Goal: Transaction & Acquisition: Purchase product/service

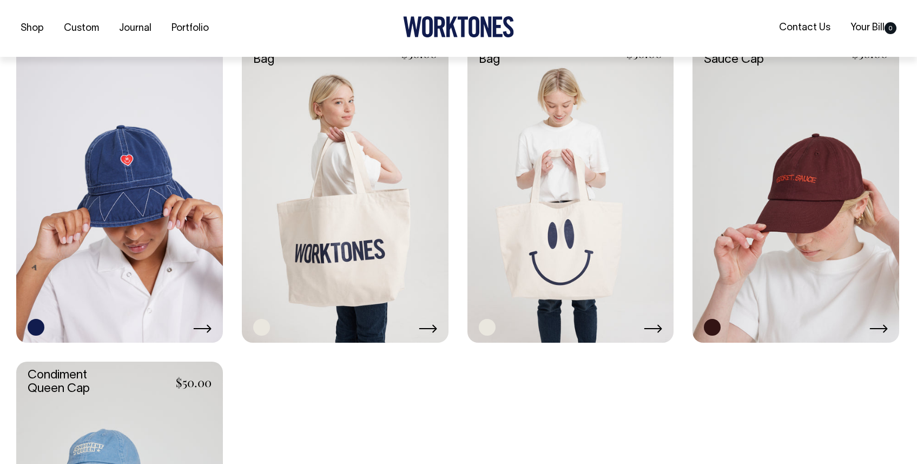
scroll to position [958, 0]
click at [819, 208] on link at bounding box center [796, 187] width 207 height 310
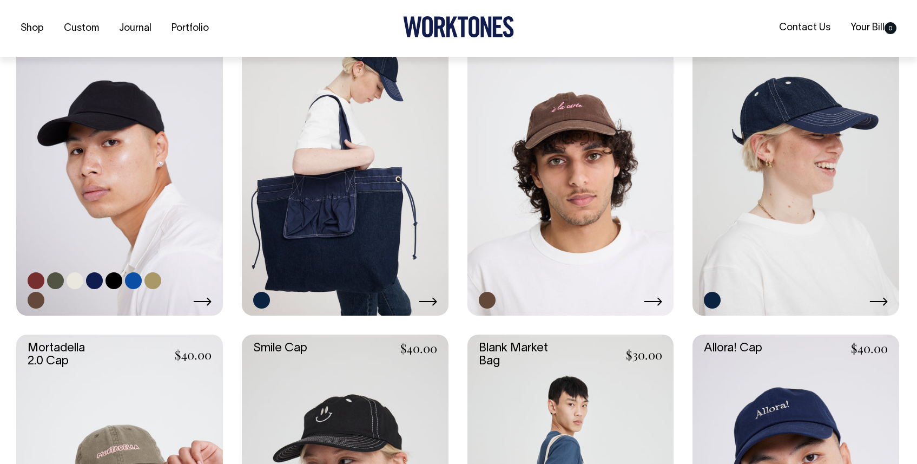
click at [170, 216] on link at bounding box center [119, 161] width 207 height 310
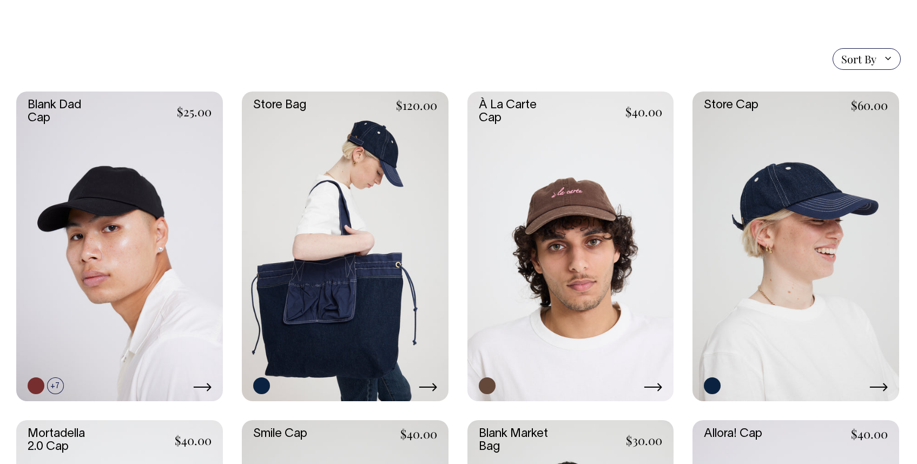
scroll to position [242, 0]
click at [539, 187] on link at bounding box center [570, 246] width 207 height 310
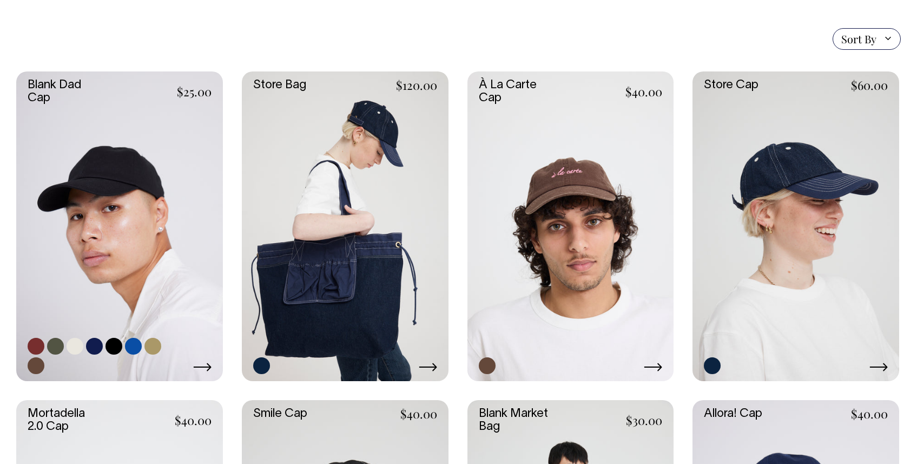
scroll to position [269, 0]
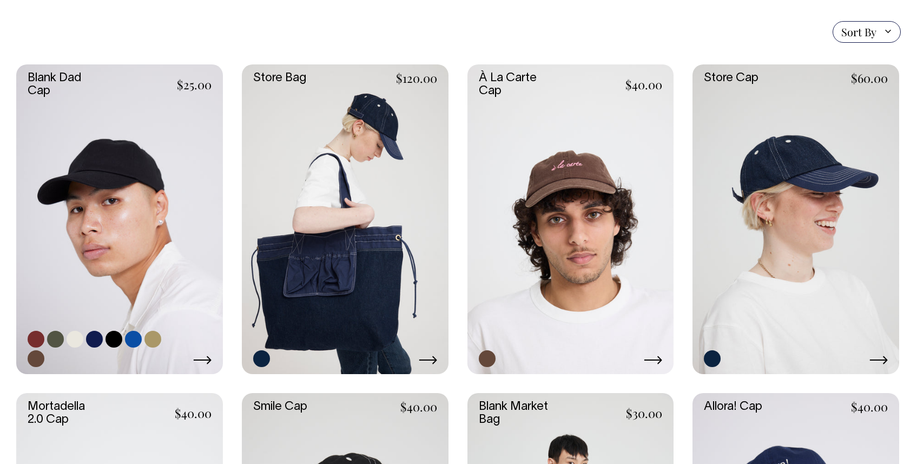
click at [174, 261] on link at bounding box center [119, 219] width 207 height 310
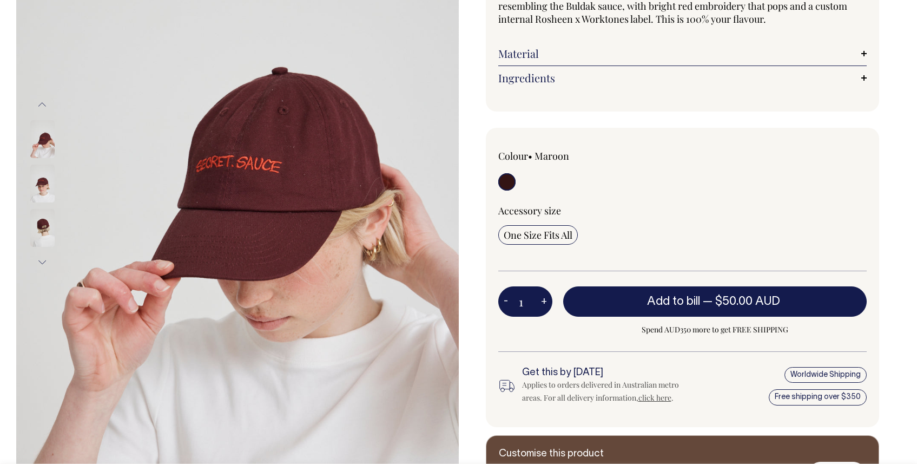
scroll to position [206, 0]
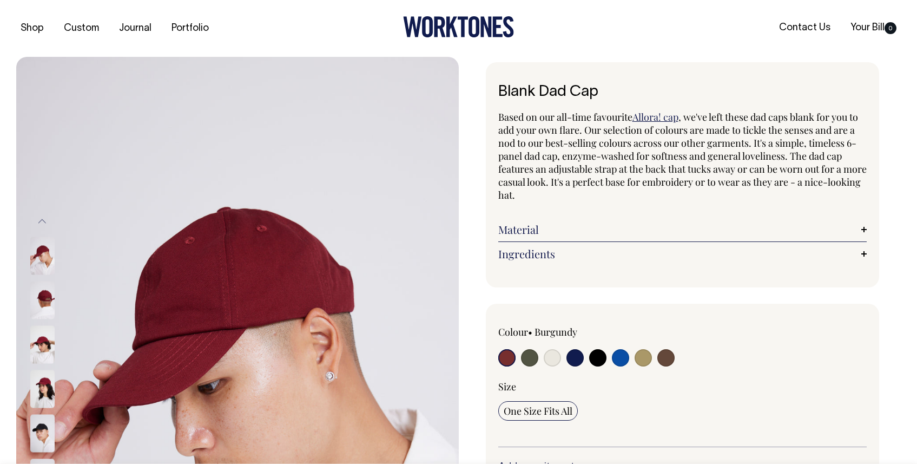
click at [529, 357] on input "radio" at bounding box center [529, 357] width 17 height 17
radio input "true"
select select "Olive"
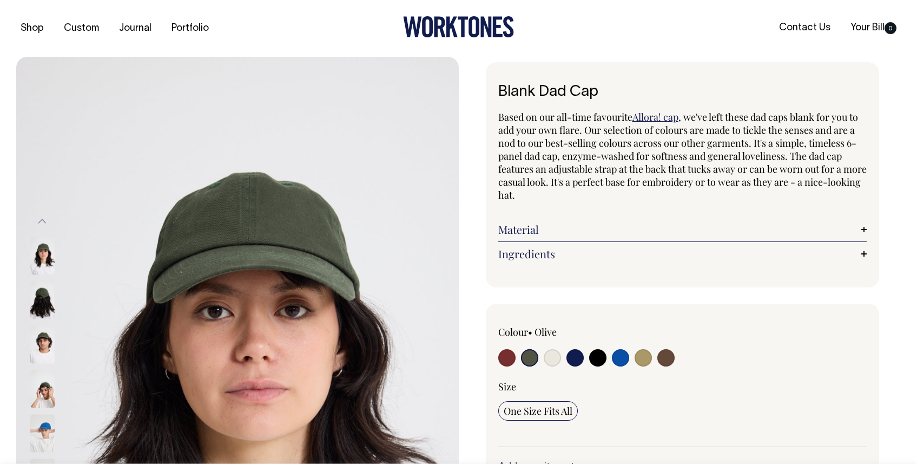
click at [551, 360] on input "radio" at bounding box center [552, 357] width 17 height 17
radio input "true"
select select "Natural"
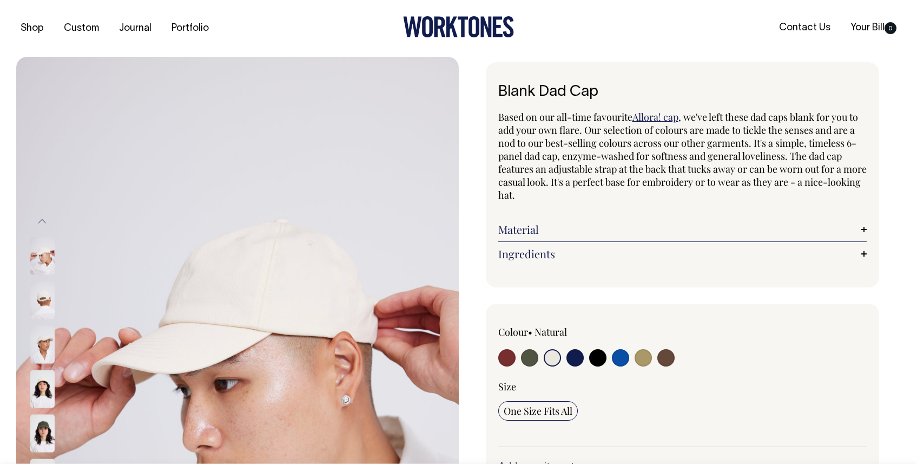
click at [576, 359] on input "radio" at bounding box center [574, 357] width 17 height 17
radio input "true"
select select "Dark Navy"
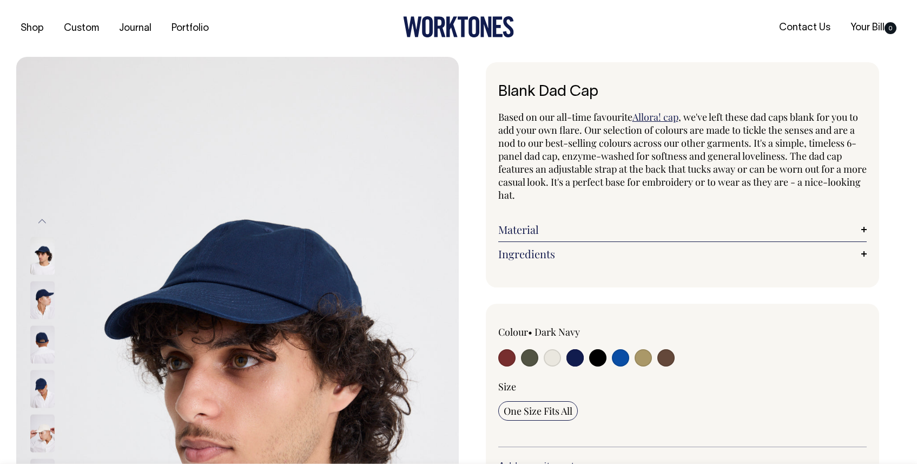
click at [604, 359] on input "radio" at bounding box center [597, 357] width 17 height 17
radio input "true"
select select "Black"
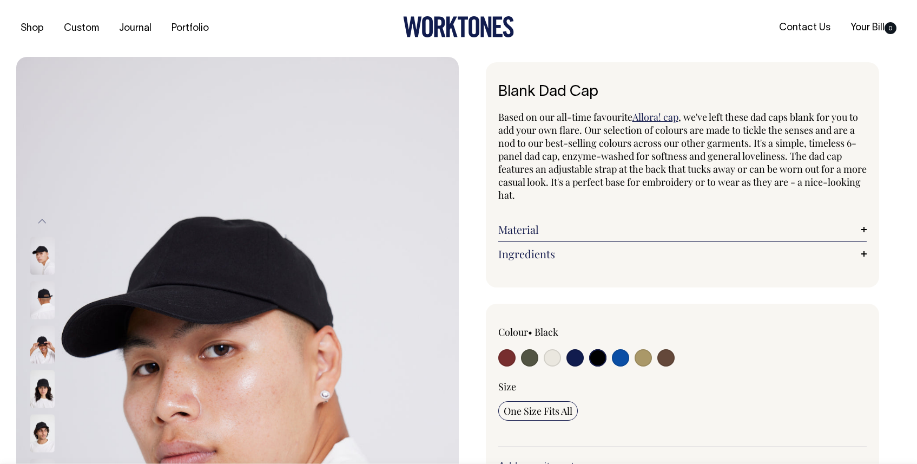
click at [619, 359] on input "radio" at bounding box center [620, 357] width 17 height 17
radio input "true"
select select "Worker Blue"
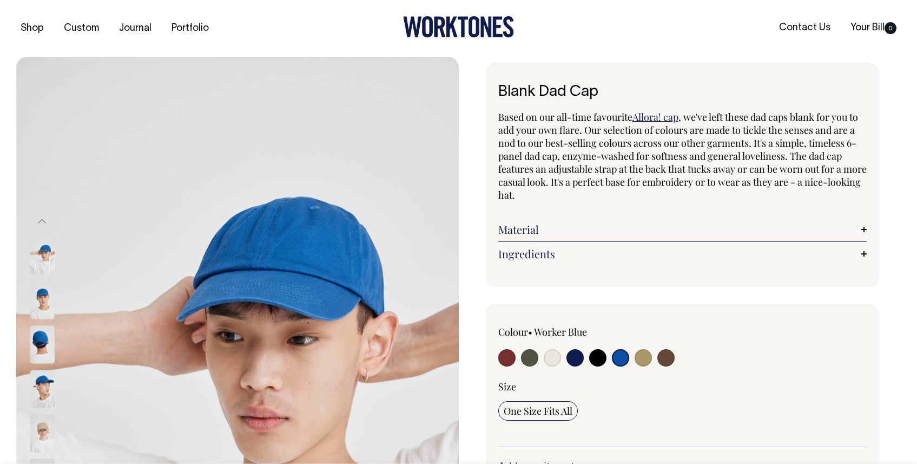
click at [641, 360] on input "radio" at bounding box center [643, 357] width 17 height 17
radio input "true"
select select "Washed Khaki"
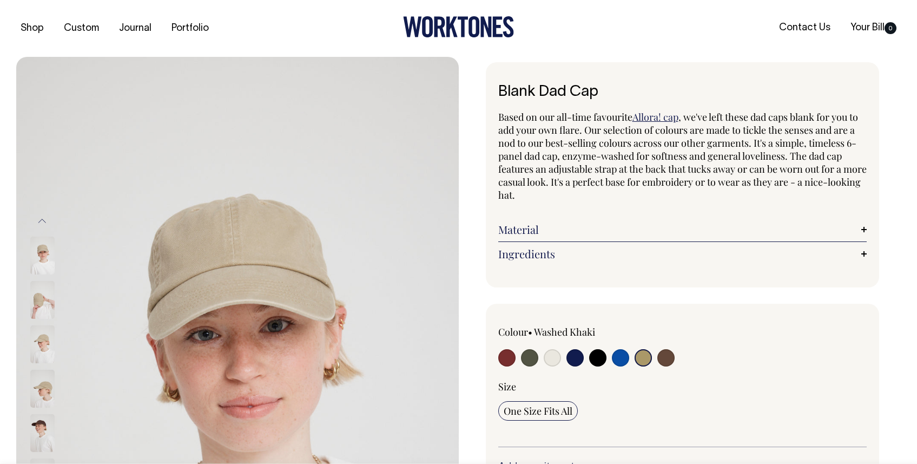
click at [623, 359] on input "radio" at bounding box center [620, 357] width 17 height 17
radio input "true"
select select "Worker Blue"
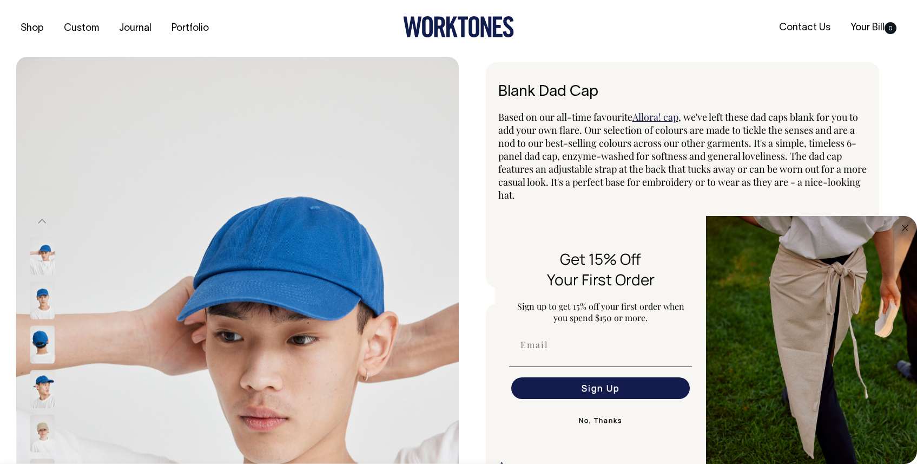
click at [603, 419] on button "No, Thanks" at bounding box center [600, 421] width 183 height 22
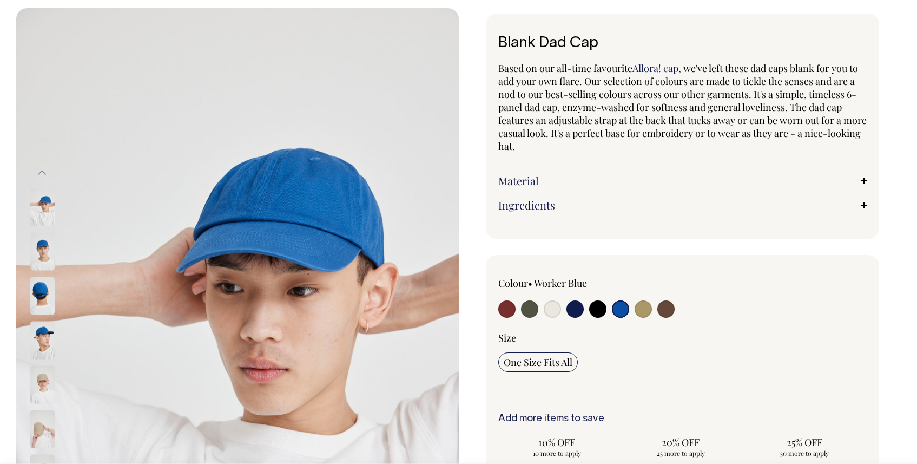
scroll to position [49, 0]
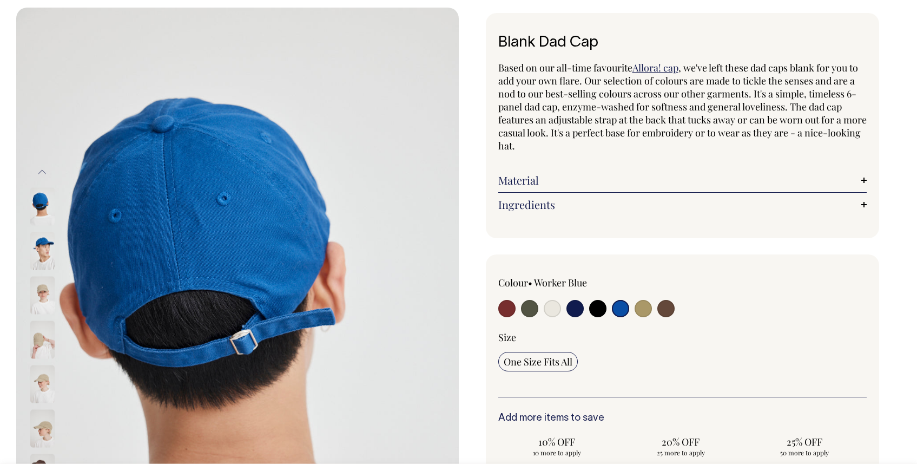
click at [616, 308] on input "radio" at bounding box center [620, 308] width 17 height 17
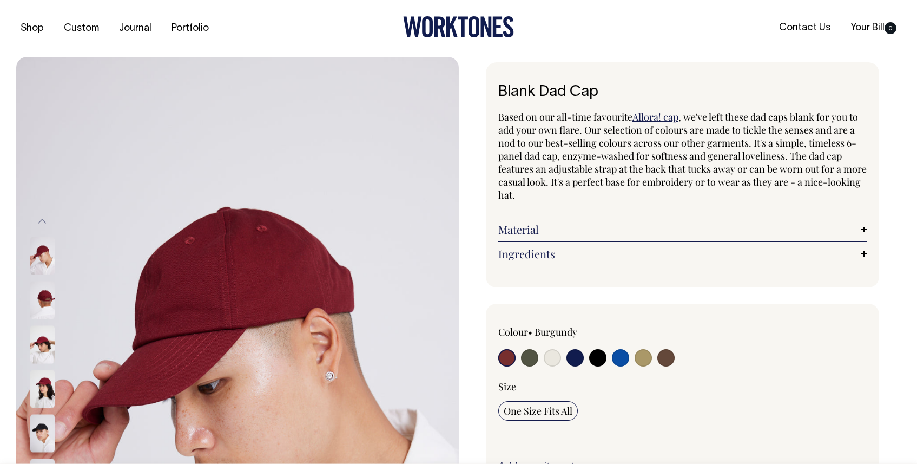
click at [614, 359] on input "radio" at bounding box center [620, 357] width 17 height 17
radio input "true"
select select "Worker Blue"
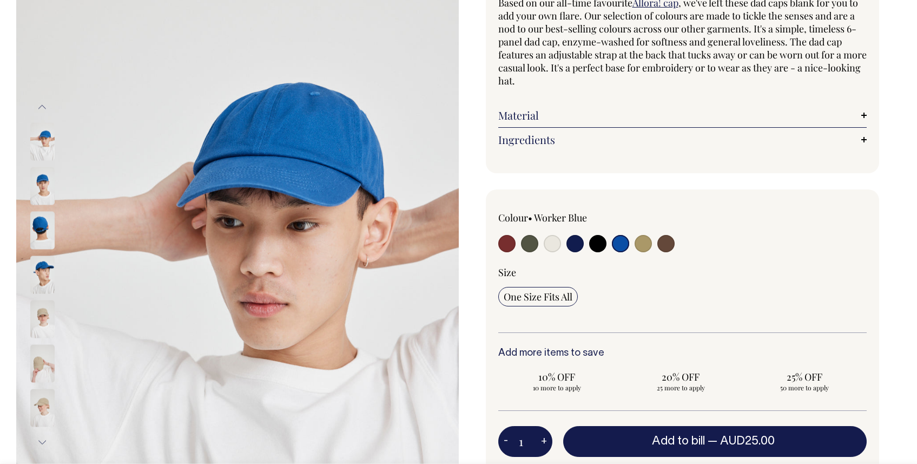
scroll to position [115, 0]
click at [547, 235] on input "radio" at bounding box center [552, 242] width 17 height 17
radio input "true"
select select "Natural"
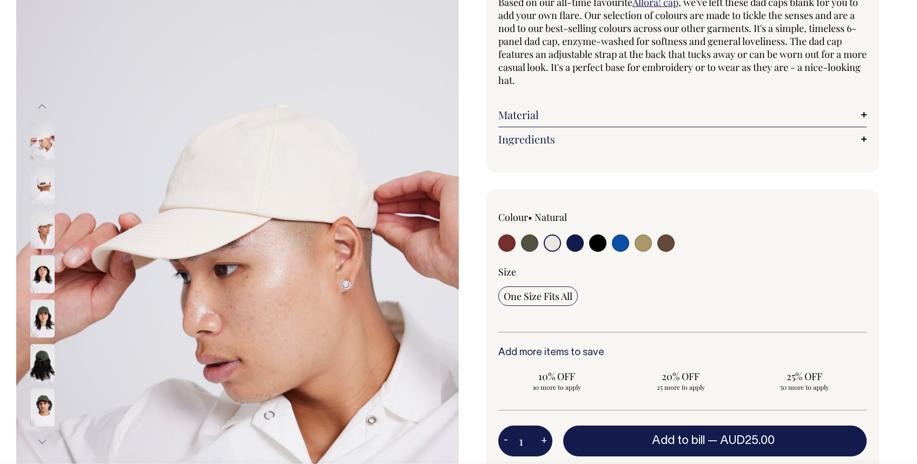
click at [43, 175] on img at bounding box center [42, 185] width 24 height 38
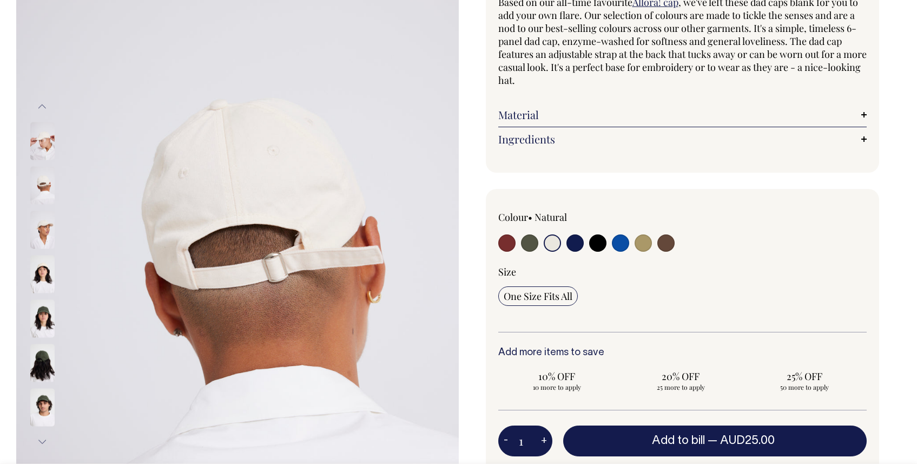
click at [45, 233] on img at bounding box center [42, 229] width 24 height 38
click at [48, 139] on img at bounding box center [42, 141] width 24 height 38
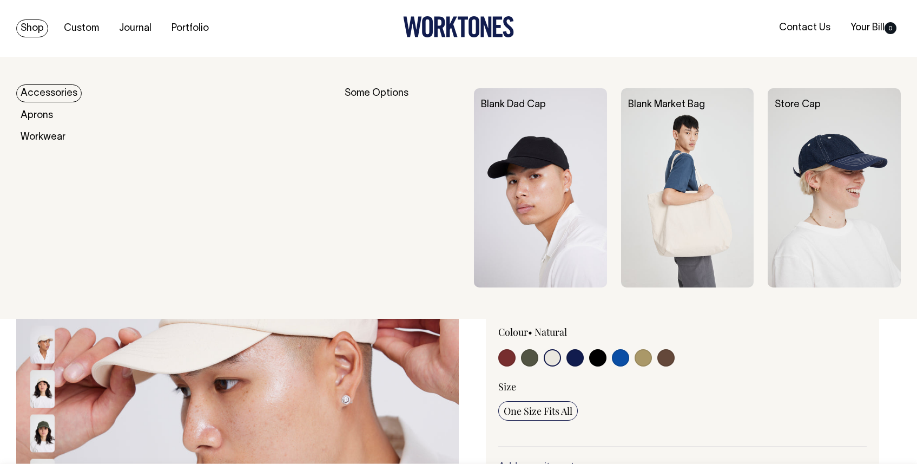
click at [34, 27] on link "Shop" at bounding box center [32, 28] width 32 height 18
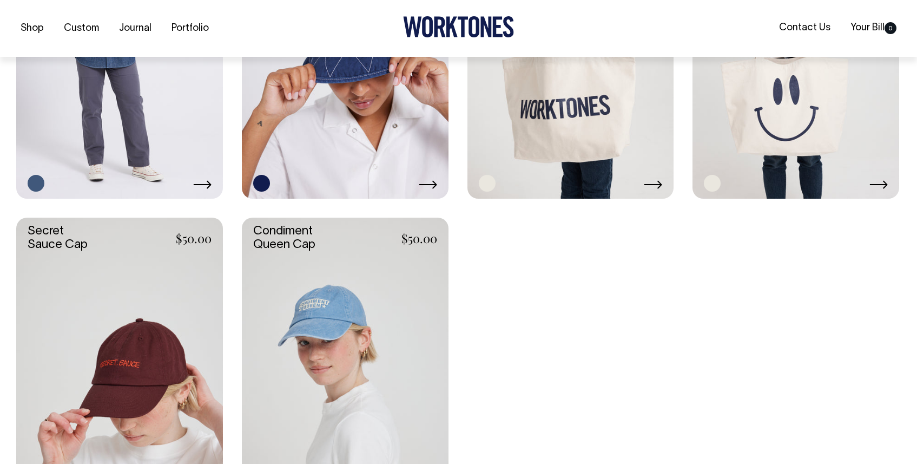
scroll to position [2075, 0]
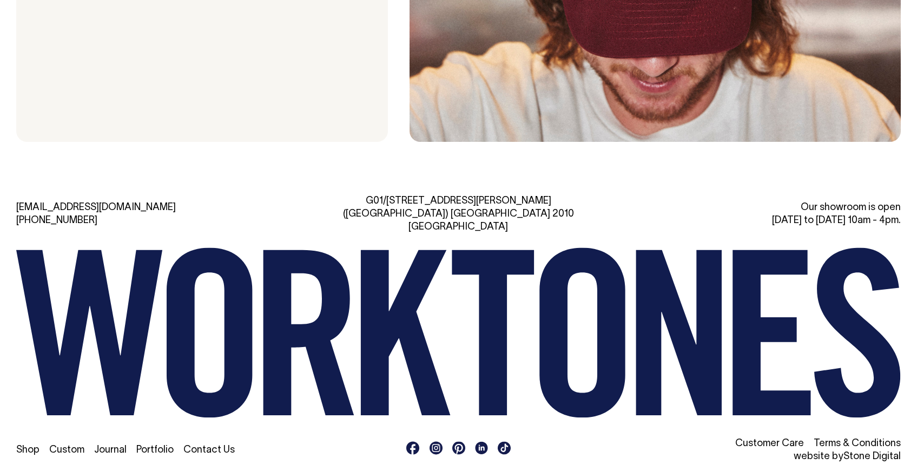
scroll to position [3437, 0]
